Goal: Information Seeking & Learning: Find specific fact

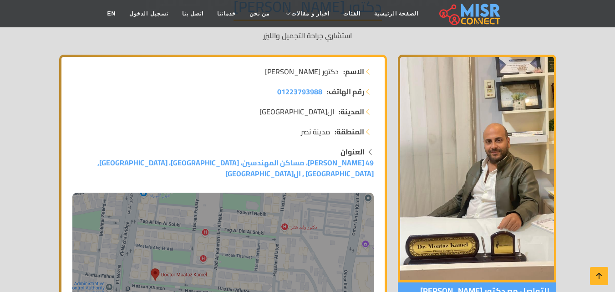
scroll to position [228, 0]
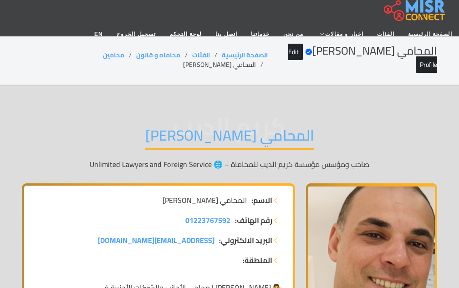
click at [262, 127] on h1 "المحامي [PERSON_NAME]" at bounding box center [229, 138] width 169 height 23
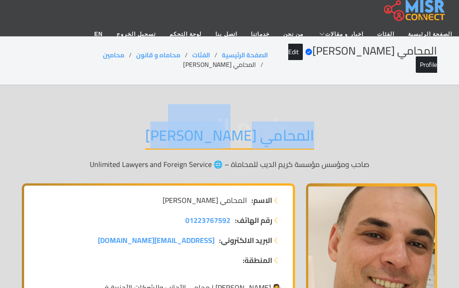
click at [262, 127] on h1 "المحامي كريم الديب" at bounding box center [229, 138] width 169 height 23
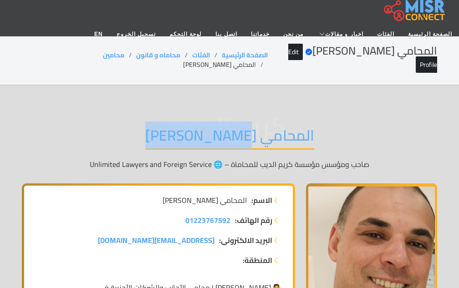
click at [262, 127] on h1 "المحامي كريم الديب" at bounding box center [229, 138] width 169 height 23
copy div "المحامي كريم الديب"
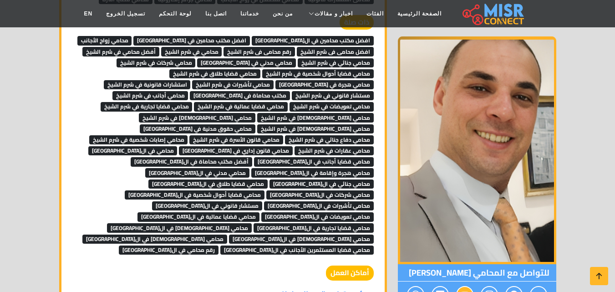
scroll to position [2914, 0]
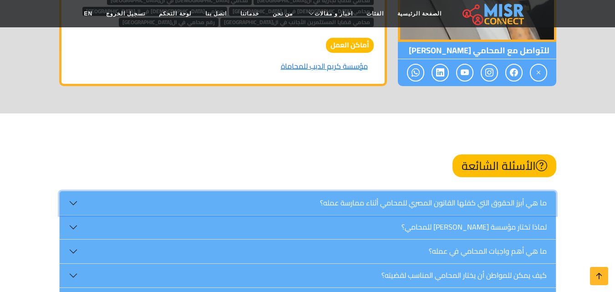
click at [458, 191] on button "ما هي أبرز الحقوق التي كفلها القانون المصري للمحامي أثناء ممارسة عمله؟" at bounding box center [308, 203] width 496 height 24
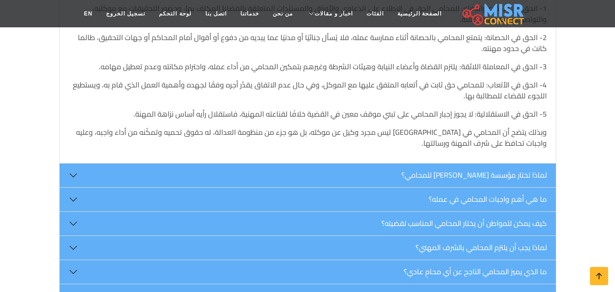
scroll to position [3005, 0]
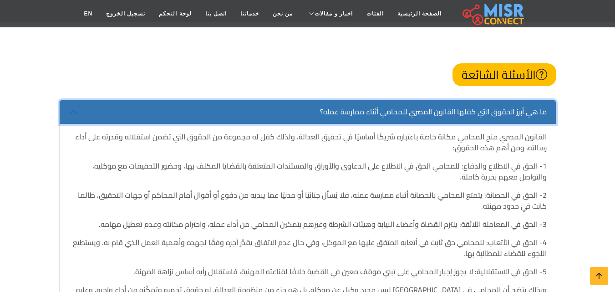
click at [458, 100] on button "ما هي أبرز الحقوق التي كفلها القانون المصري للمحامي أثناء ممارسة عمله؟" at bounding box center [308, 112] width 496 height 24
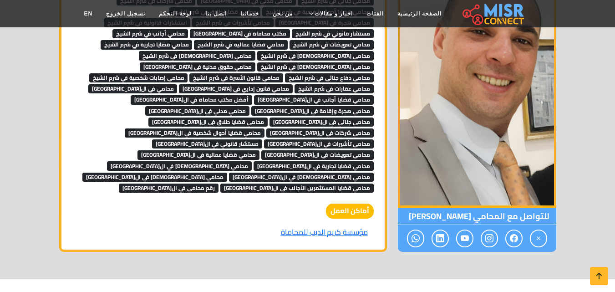
scroll to position [2705, 0]
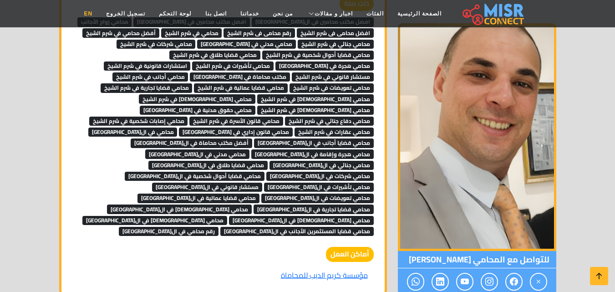
click at [99, 12] on link "EN" at bounding box center [88, 13] width 22 height 17
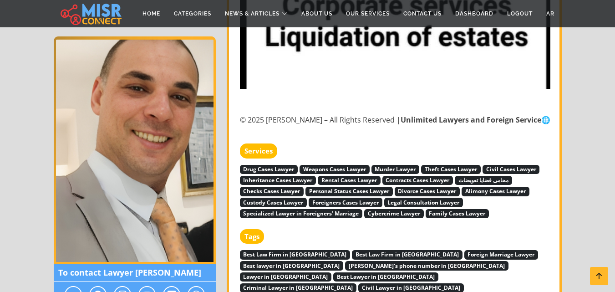
scroll to position [2823, 0]
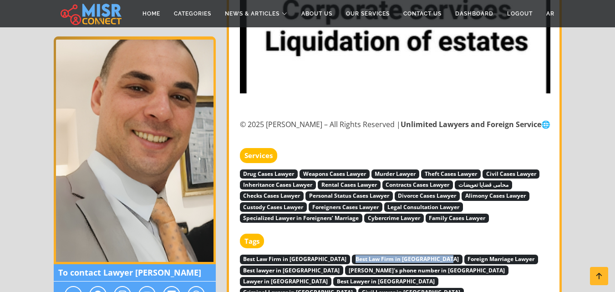
drag, startPoint x: 324, startPoint y: 193, endPoint x: 420, endPoint y: 193, distance: 95.6
copy span "Best Law Firm in Sharm El-Sheikh"
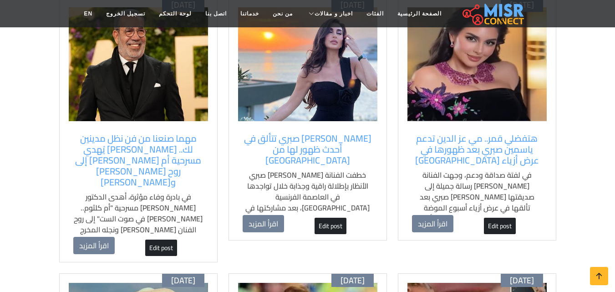
scroll to position [319, 0]
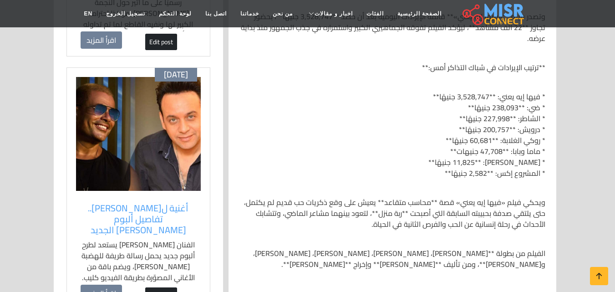
scroll to position [410, 0]
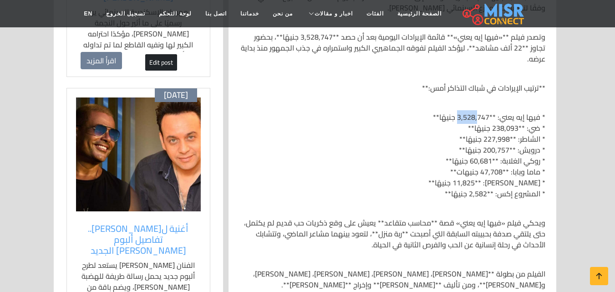
drag, startPoint x: 459, startPoint y: 105, endPoint x: 480, endPoint y: 103, distance: 20.6
click at [480, 112] on p "* فيها إيه يعني: **3,528,747 جنيهًا** * ضي: **238,093 جنيهًا** * الشاطر: **227,…" at bounding box center [392, 155] width 306 height 87
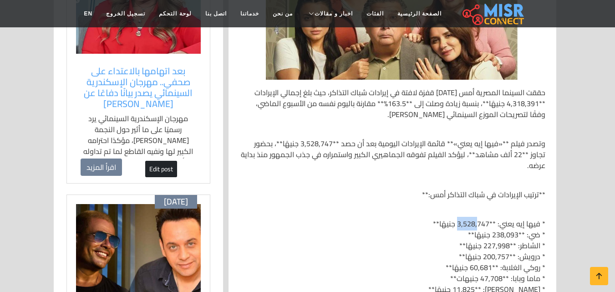
scroll to position [319, 0]
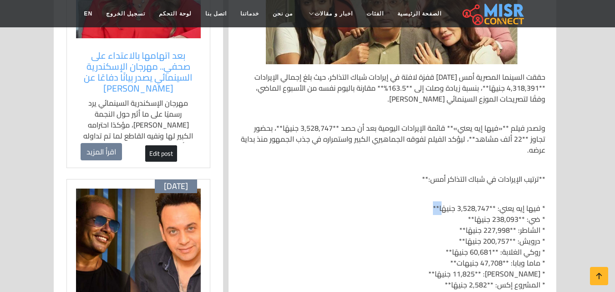
drag, startPoint x: 443, startPoint y: 193, endPoint x: 431, endPoint y: 194, distance: 11.8
click at [431, 203] on p "* فيها إيه يعني: **3,528,747 جنيهًا** * ضي: **238,093 جنيهًا** * الشاطر: **227,…" at bounding box center [392, 246] width 306 height 87
click at [493, 203] on p "* فيها إيه يعني: **3,528,747 جنيهًا** * ضي: **238,093 جنيهًا** * الشاطر: **227,…" at bounding box center [392, 246] width 306 height 87
click at [555, 185] on div "[DATE] 01:40 م تاريخ التحديث: [DATE] 13:40:30 حققت السينما المصرية أمس [DATE] ق…" at bounding box center [393, 153] width 328 height 547
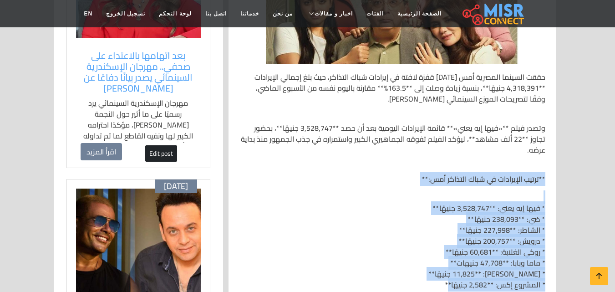
drag, startPoint x: 548, startPoint y: 191, endPoint x: 450, endPoint y: 272, distance: 126.8
click at [450, 272] on div "حققت السينما المصرية أمس [DATE] قفزة لافتة في إيرادات شباك التذاكر، حيث بلغ إجم…" at bounding box center [392, 240] width 317 height 353
copy div "**ترتيب الإيرادات في شباك التذاكر أمس:** * فيها إيه يعني: **3,528,747 جنيهًا** …"
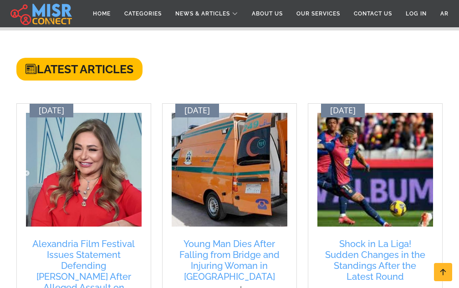
scroll to position [592, 0]
